Goal: Information Seeking & Learning: Check status

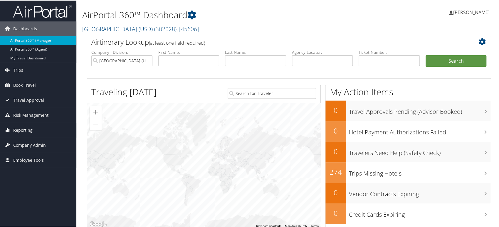
click at [21, 129] on span "Reporting" at bounding box center [22, 129] width 19 height 15
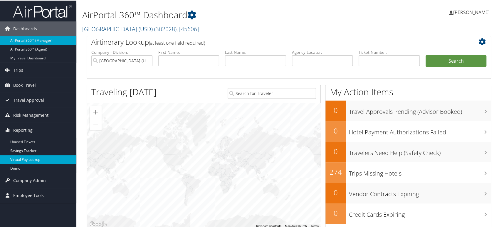
click at [30, 156] on link "Virtual Pay Lookup" at bounding box center [38, 158] width 76 height 9
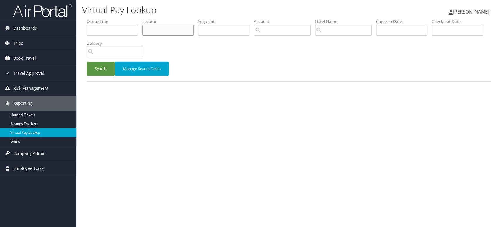
click at [168, 32] on input "text" at bounding box center [167, 30] width 51 height 11
paste input "989-891 6000"
drag, startPoint x: 180, startPoint y: 26, endPoint x: 7, endPoint y: 22, distance: 172.9
click at [12, 22] on div "Dashboards AirPortal 360™ (Manager) AirPortal 360™ (Agent) My Travel Dashboard …" at bounding box center [250, 113] width 501 height 227
paste input "AIRJEE"
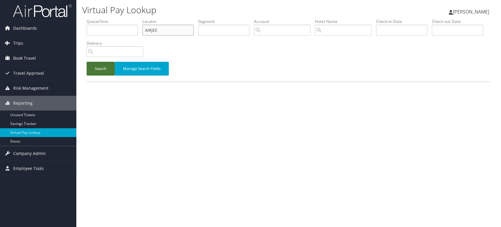
type input "AIRJEE"
click at [96, 72] on button "Search" at bounding box center [101, 69] width 28 height 14
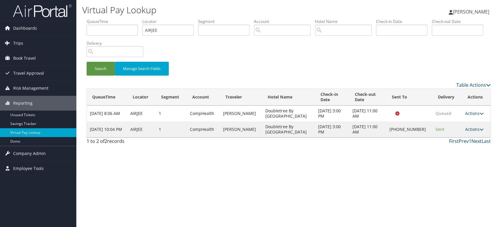
click at [474, 131] on link "Actions" at bounding box center [474, 129] width 18 height 6
click at [442, 149] on link "Logs" at bounding box center [455, 148] width 50 height 10
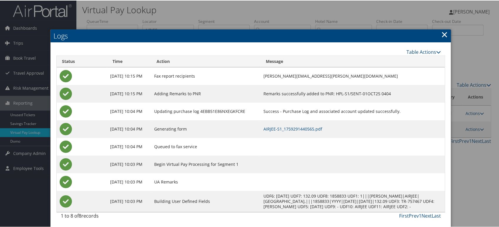
scroll to position [1, 0]
click at [277, 126] on link "AIRJEE-S1_1759291440565.pdf" at bounding box center [292, 128] width 59 height 6
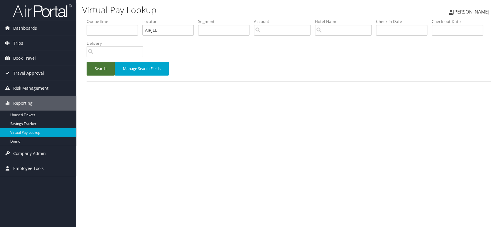
drag, startPoint x: 103, startPoint y: 66, endPoint x: 143, endPoint y: 78, distance: 41.6
click at [103, 66] on button "Search" at bounding box center [101, 69] width 28 height 14
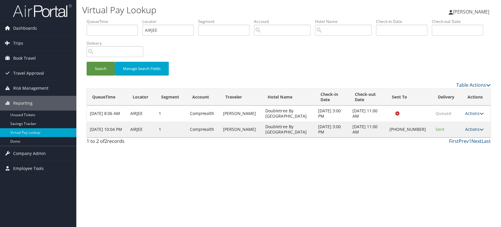
click at [479, 130] on icon at bounding box center [481, 129] width 4 height 4
click at [446, 146] on link "Logs" at bounding box center [455, 148] width 50 height 10
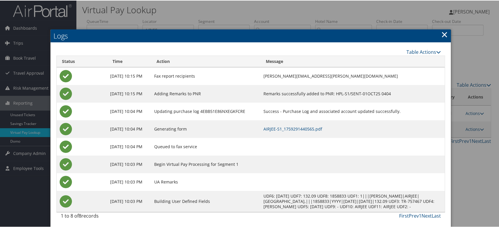
scroll to position [1, 0]
click at [293, 128] on link "AIRJEE-S1_1759291440565.pdf" at bounding box center [292, 128] width 59 height 6
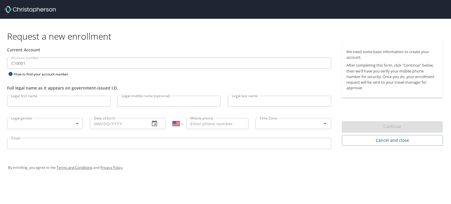
select select "US"
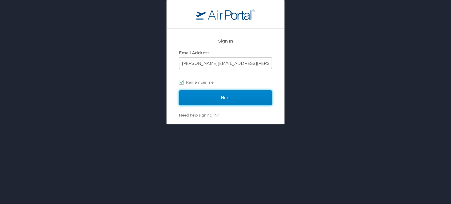
click at [219, 94] on input "Next" at bounding box center [225, 97] width 93 height 15
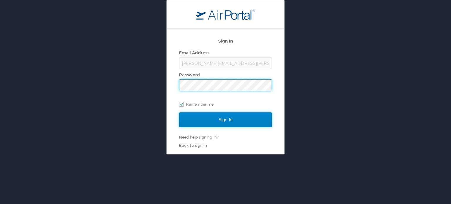
click at [221, 119] on input "Sign In" at bounding box center [225, 119] width 93 height 15
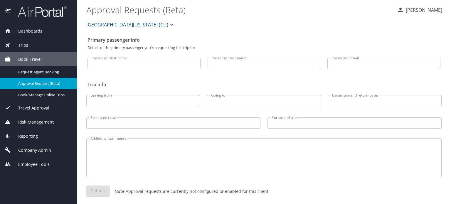
drag, startPoint x: 28, startPoint y: 41, endPoint x: 37, endPoint y: 41, distance: 9.1
click at [28, 41] on div "Trips" at bounding box center [38, 45] width 77 height 14
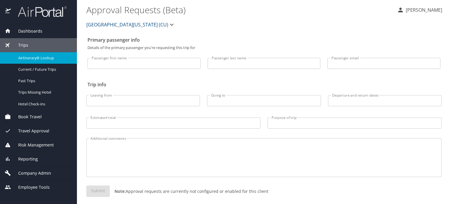
click at [54, 56] on span "Airtinerary® Lookup" at bounding box center [44, 58] width 52 height 6
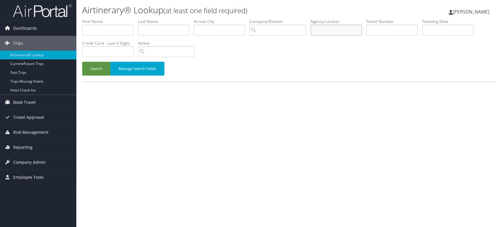
click at [338, 33] on input "text" at bounding box center [335, 30] width 51 height 11
paste input "D5XQ1M"
type input "D5XQ1M"
click at [97, 68] on button "Search" at bounding box center [96, 69] width 28 height 14
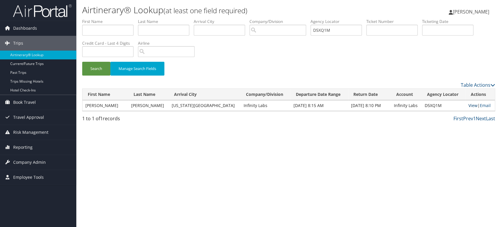
click at [470, 105] on link "View" at bounding box center [472, 105] width 9 height 6
